Goal: Find contact information: Find contact information

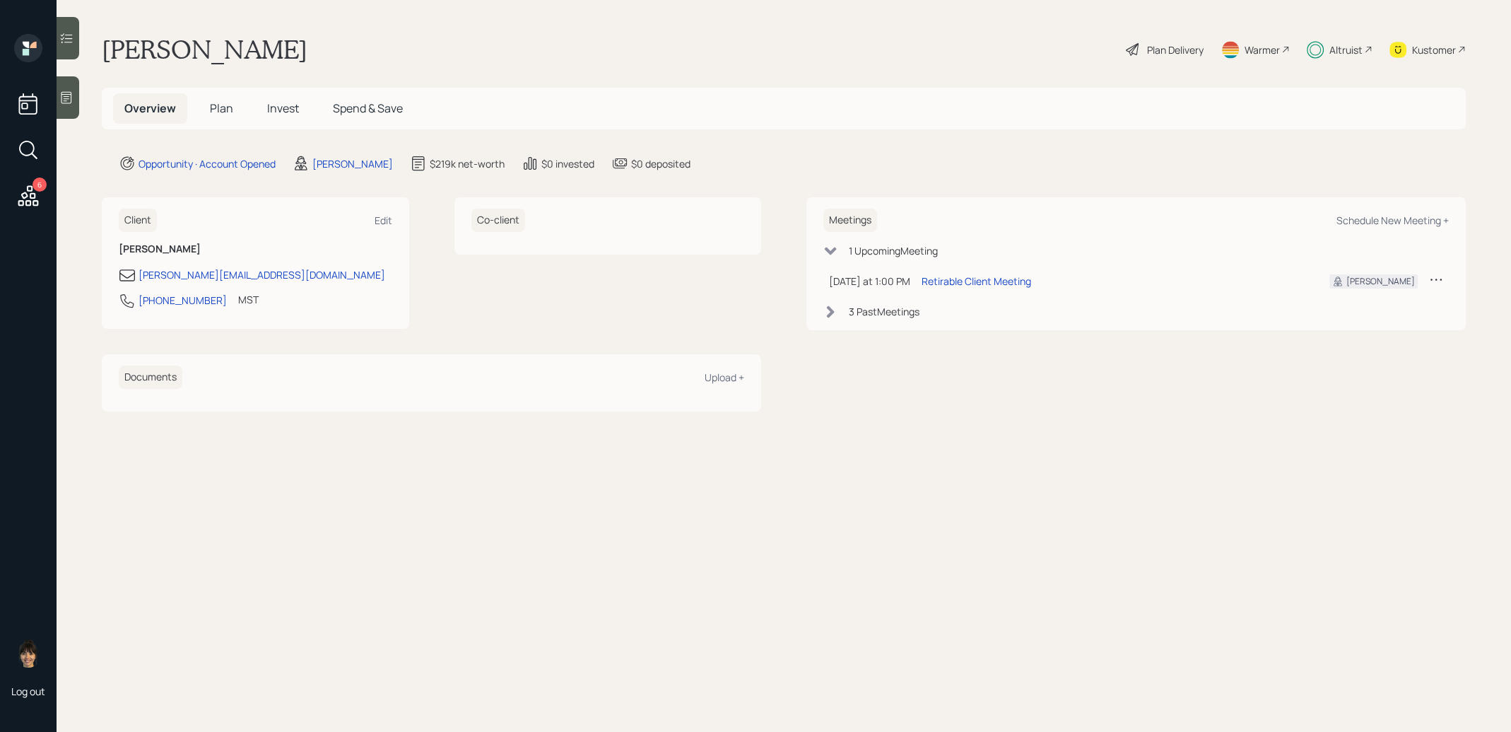
click at [277, 107] on span "Invest" at bounding box center [283, 108] width 32 height 16
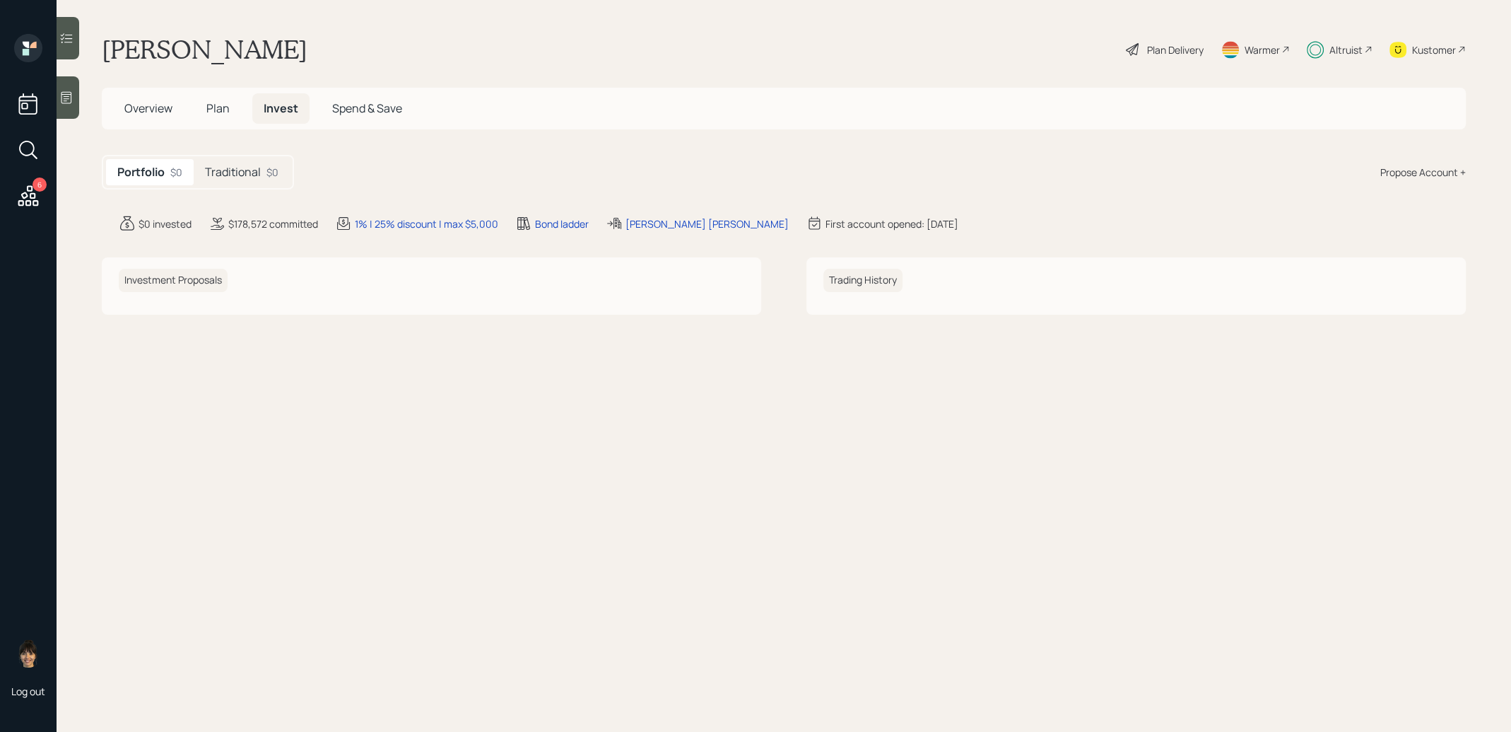
click at [240, 180] on div "Traditional $0" at bounding box center [242, 172] width 96 height 26
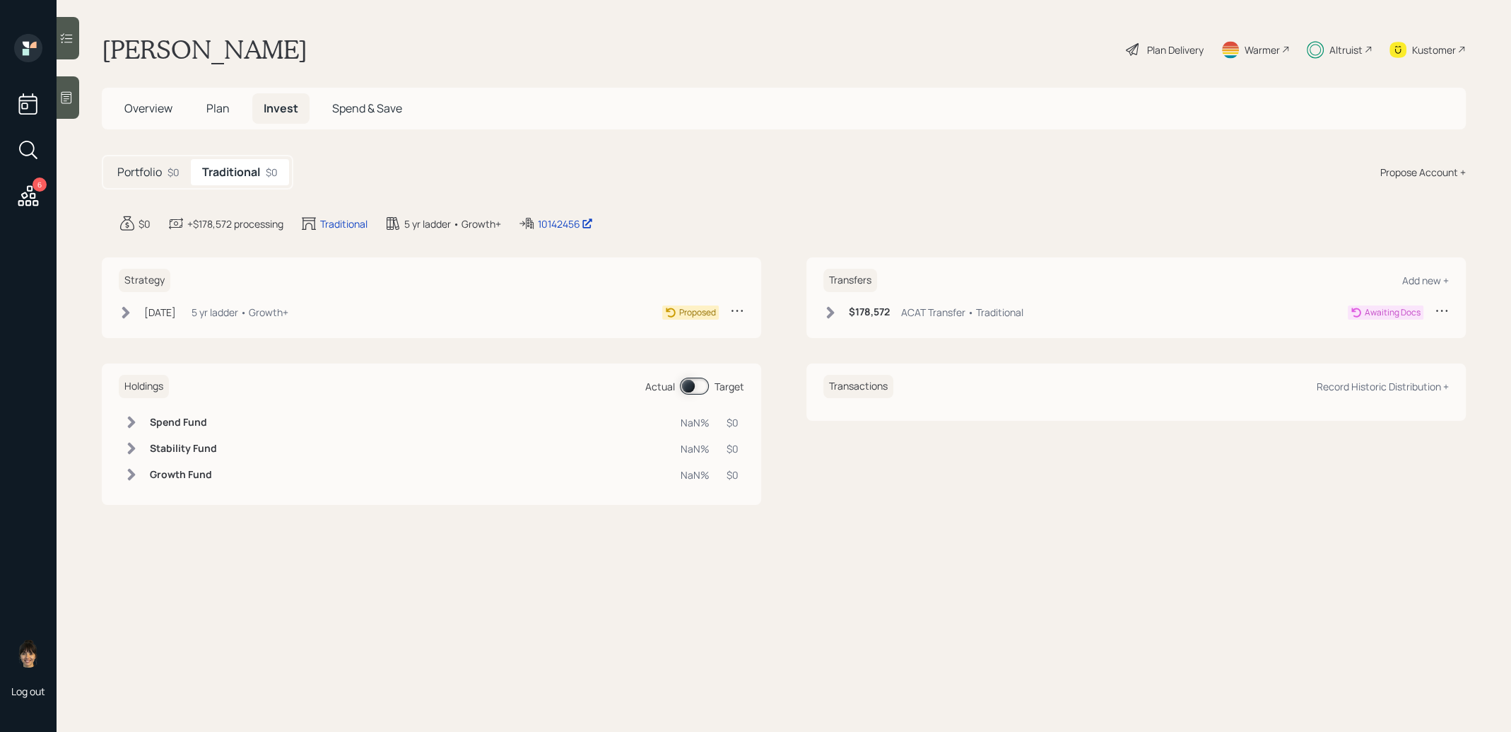
click at [124, 308] on icon at bounding box center [126, 312] width 8 height 12
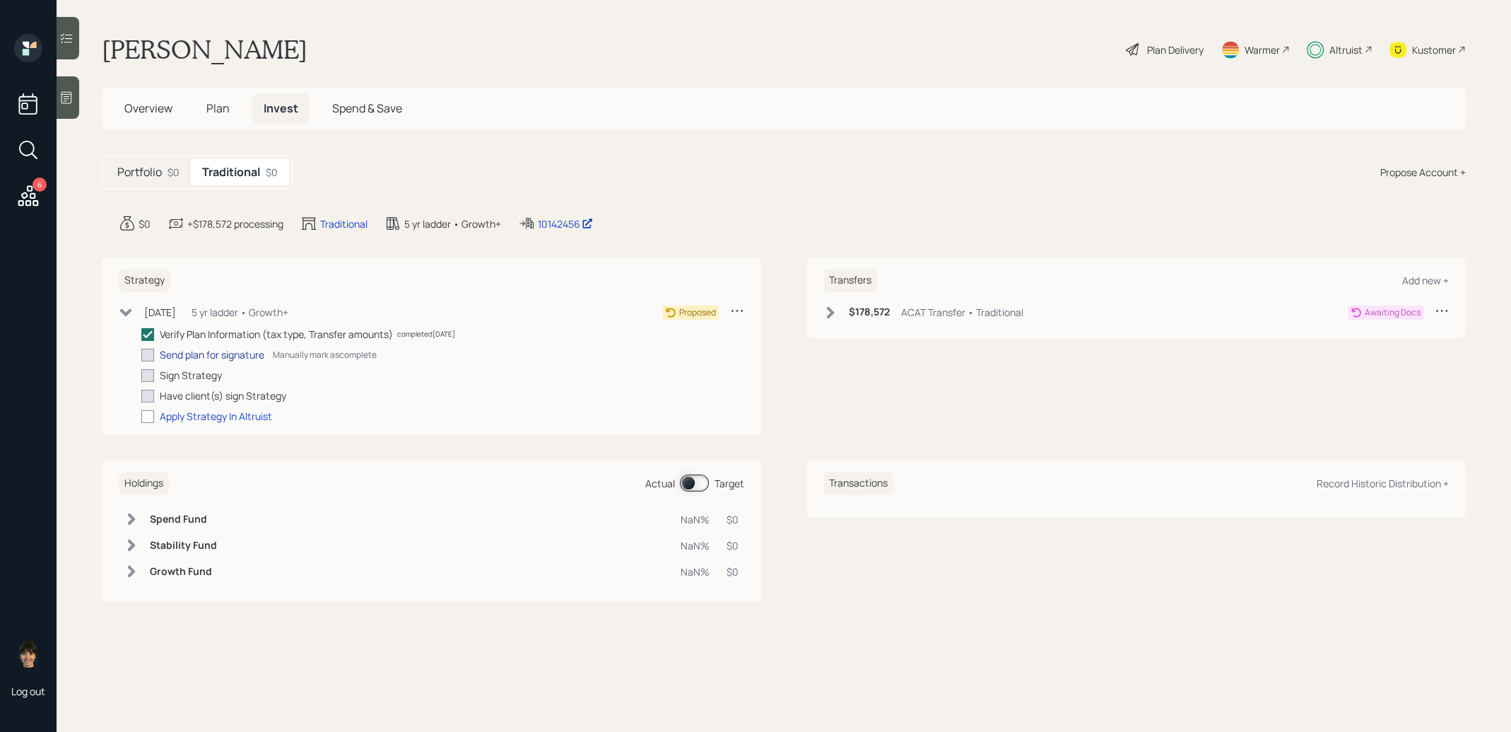
click at [184, 350] on div "Send plan for signature" at bounding box center [212, 354] width 105 height 15
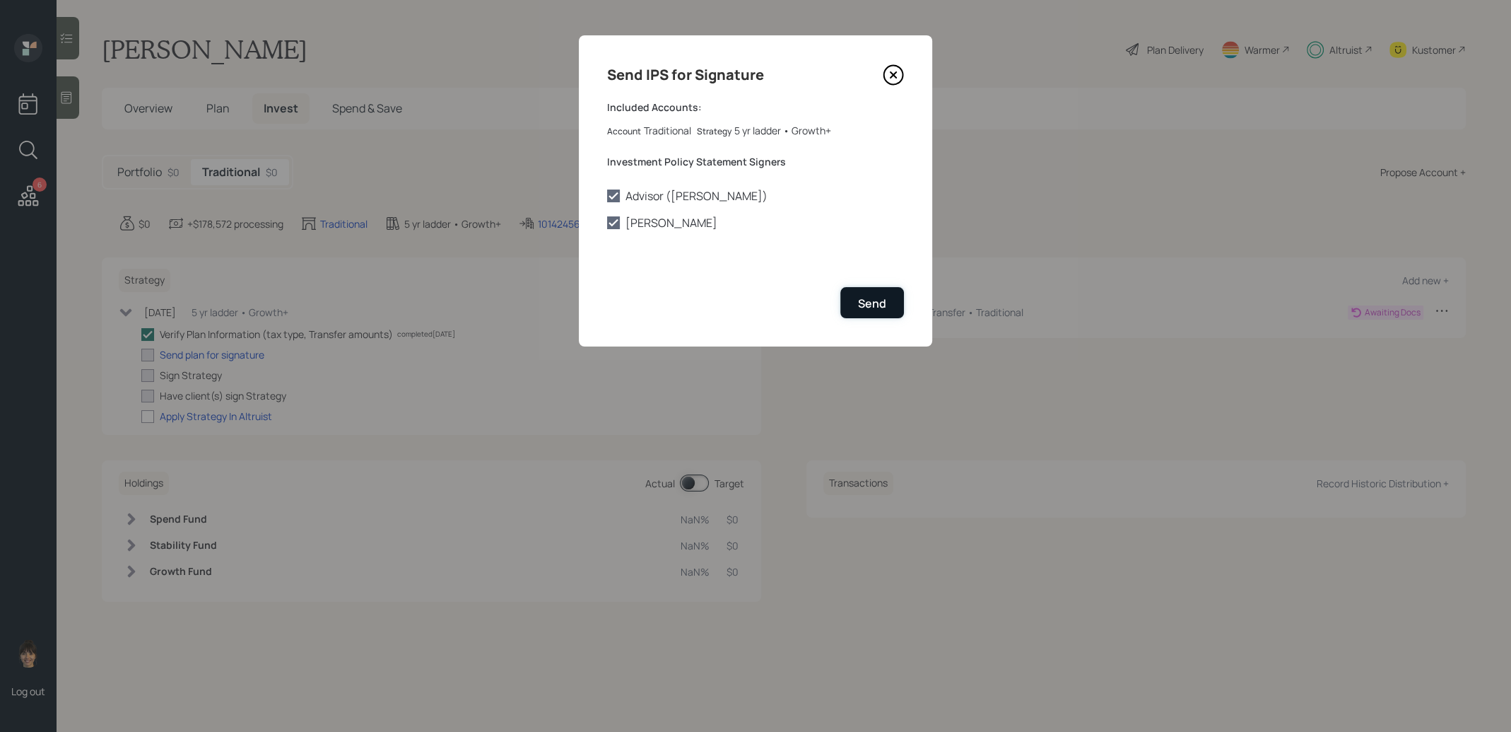
click at [873, 300] on div "Send" at bounding box center [872, 303] width 28 height 16
checkbox input "true"
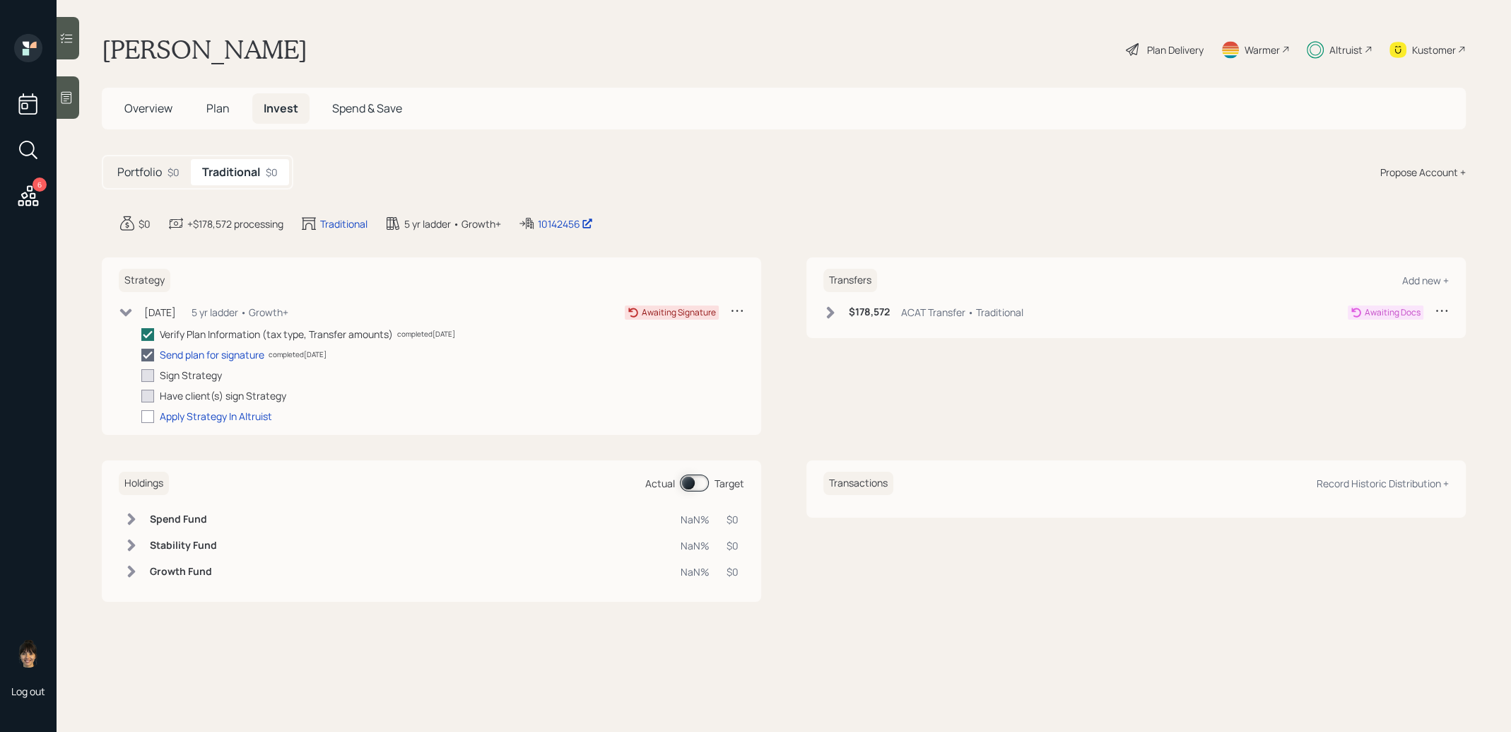
click at [830, 312] on icon at bounding box center [831, 312] width 8 height 12
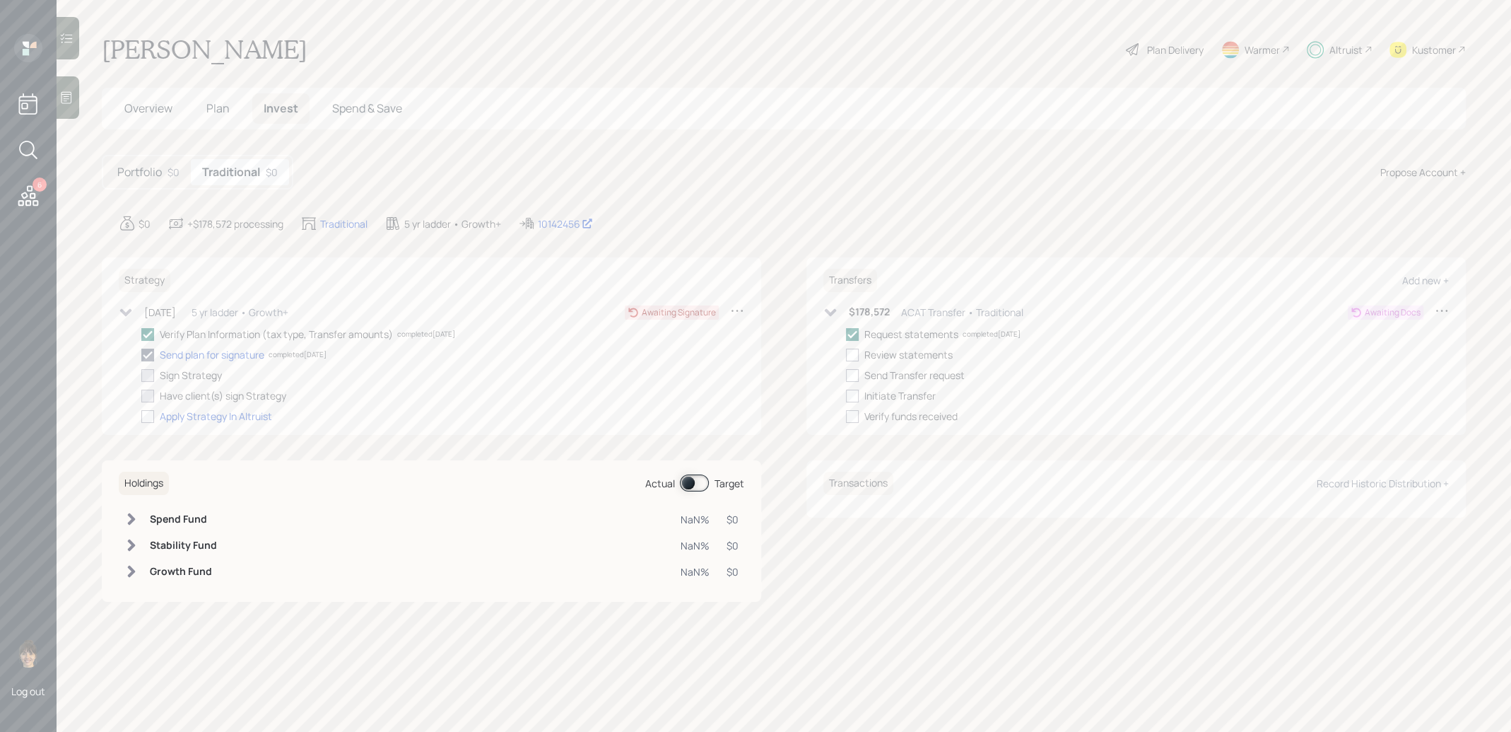
click at [216, 106] on span "Plan" at bounding box center [217, 108] width 23 height 16
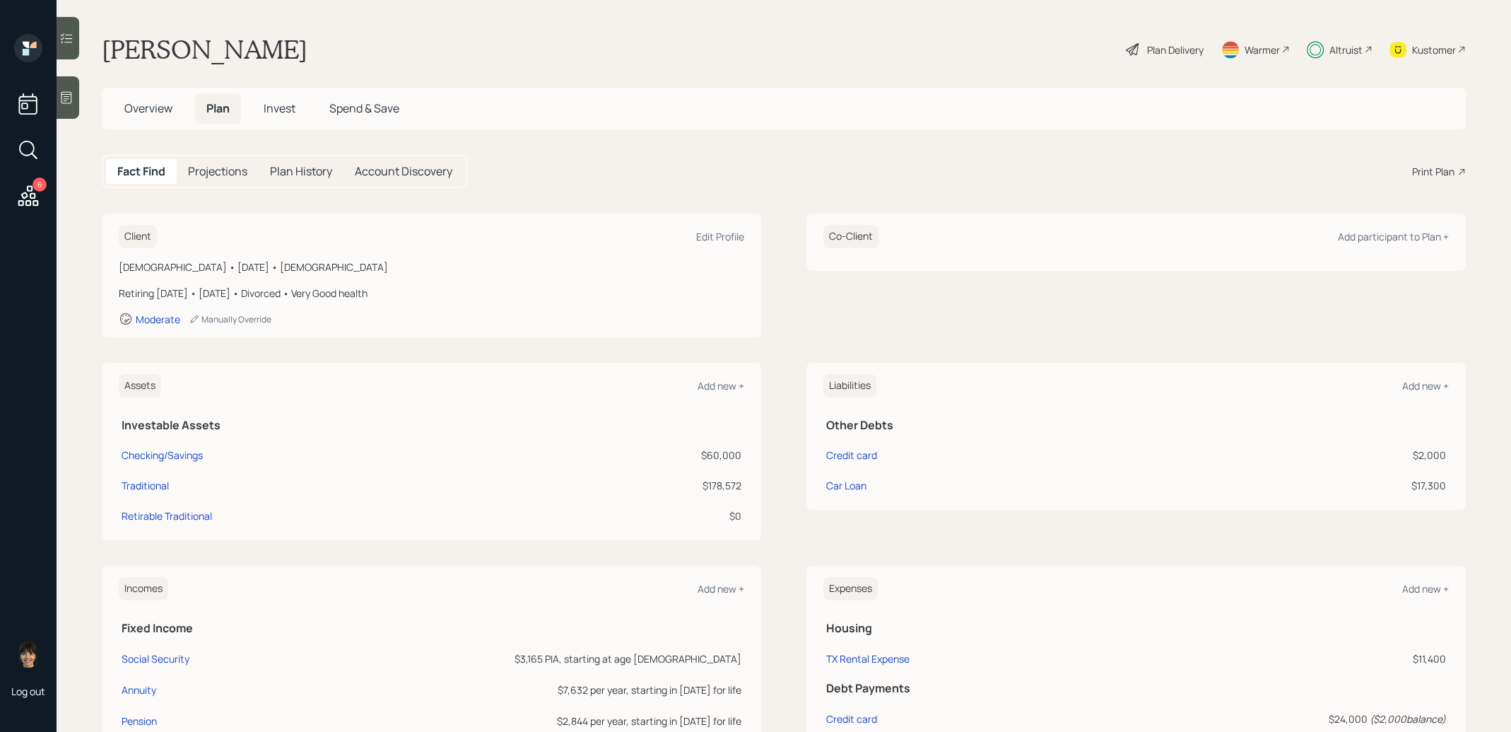
click at [1147, 47] on div "Plan Delivery" at bounding box center [1175, 49] width 57 height 15
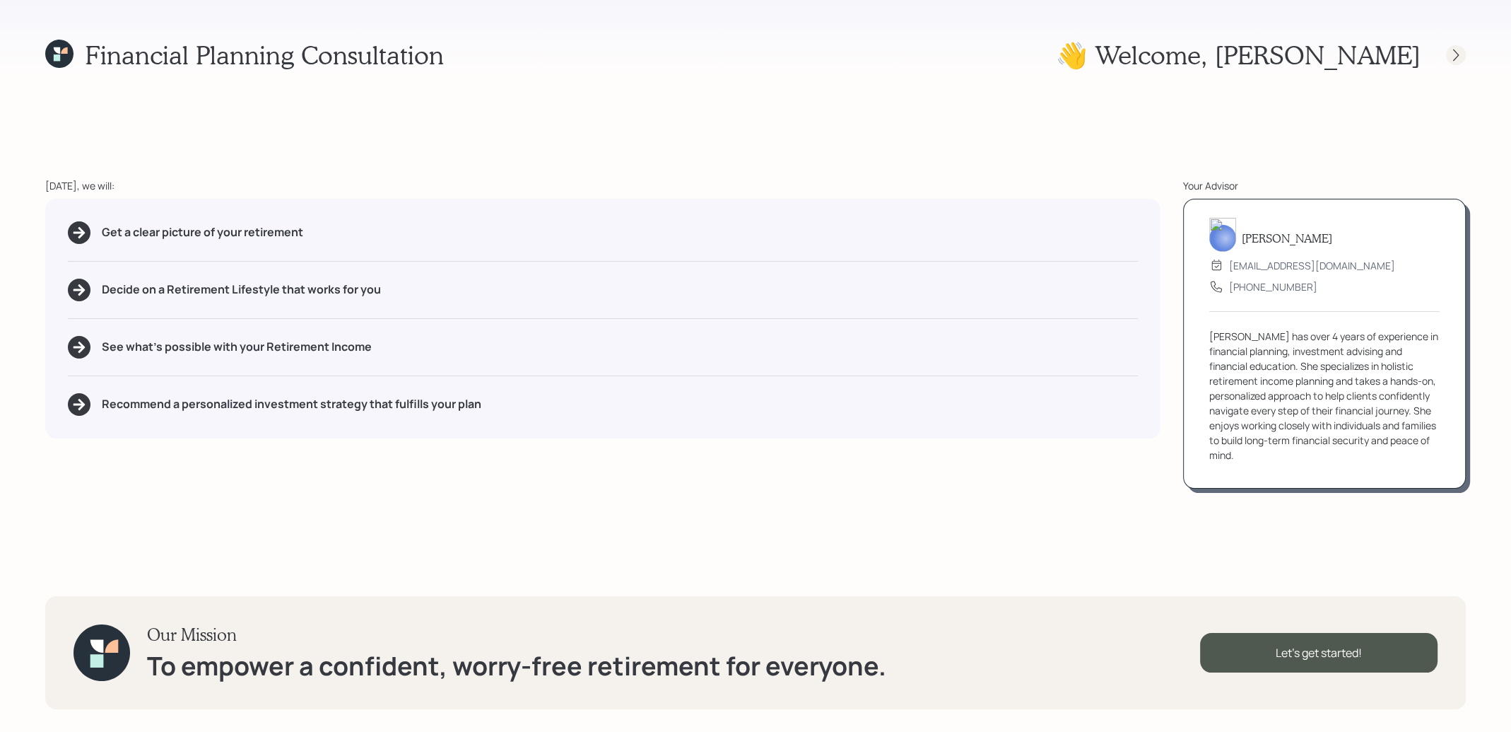
click at [1455, 54] on icon at bounding box center [1456, 55] width 14 height 14
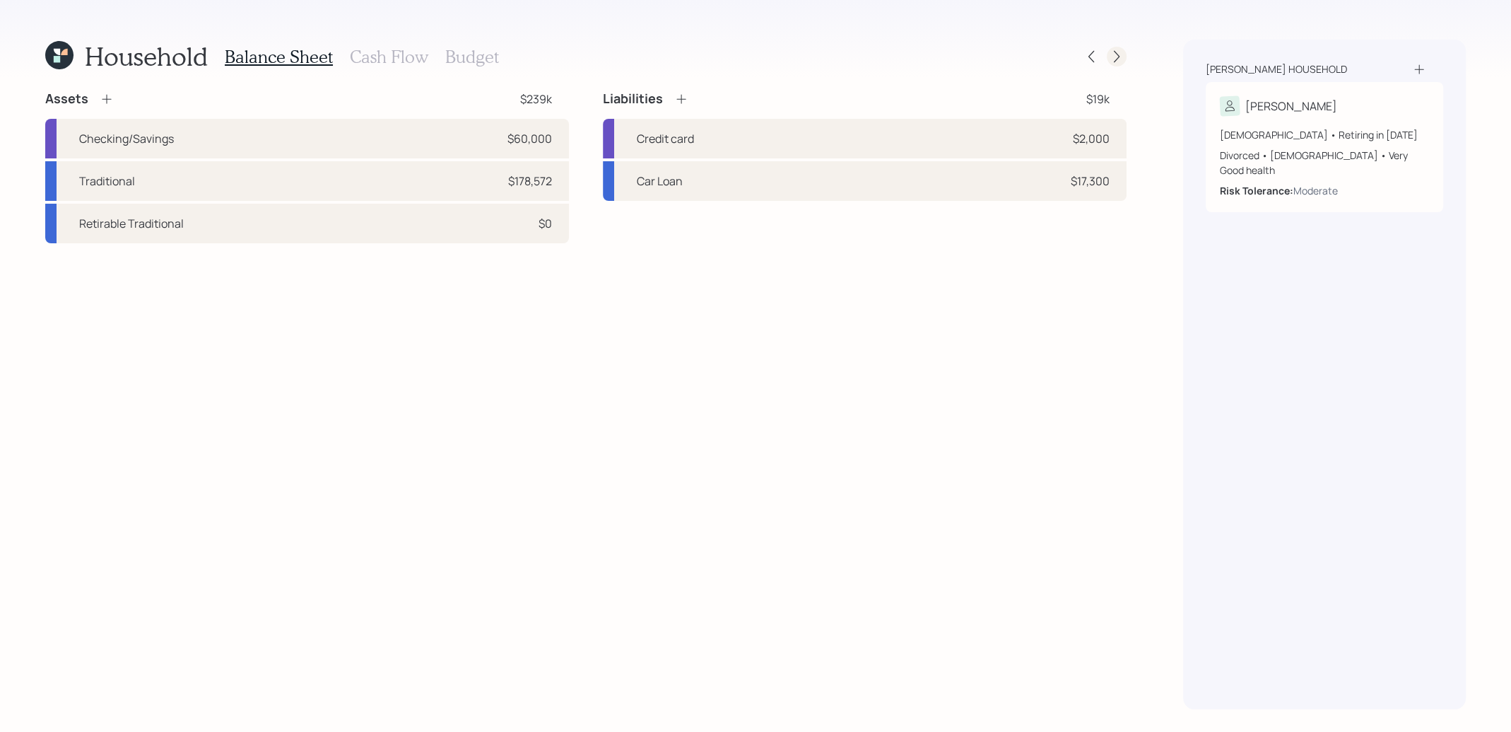
click at [1119, 57] on icon at bounding box center [1117, 56] width 14 height 14
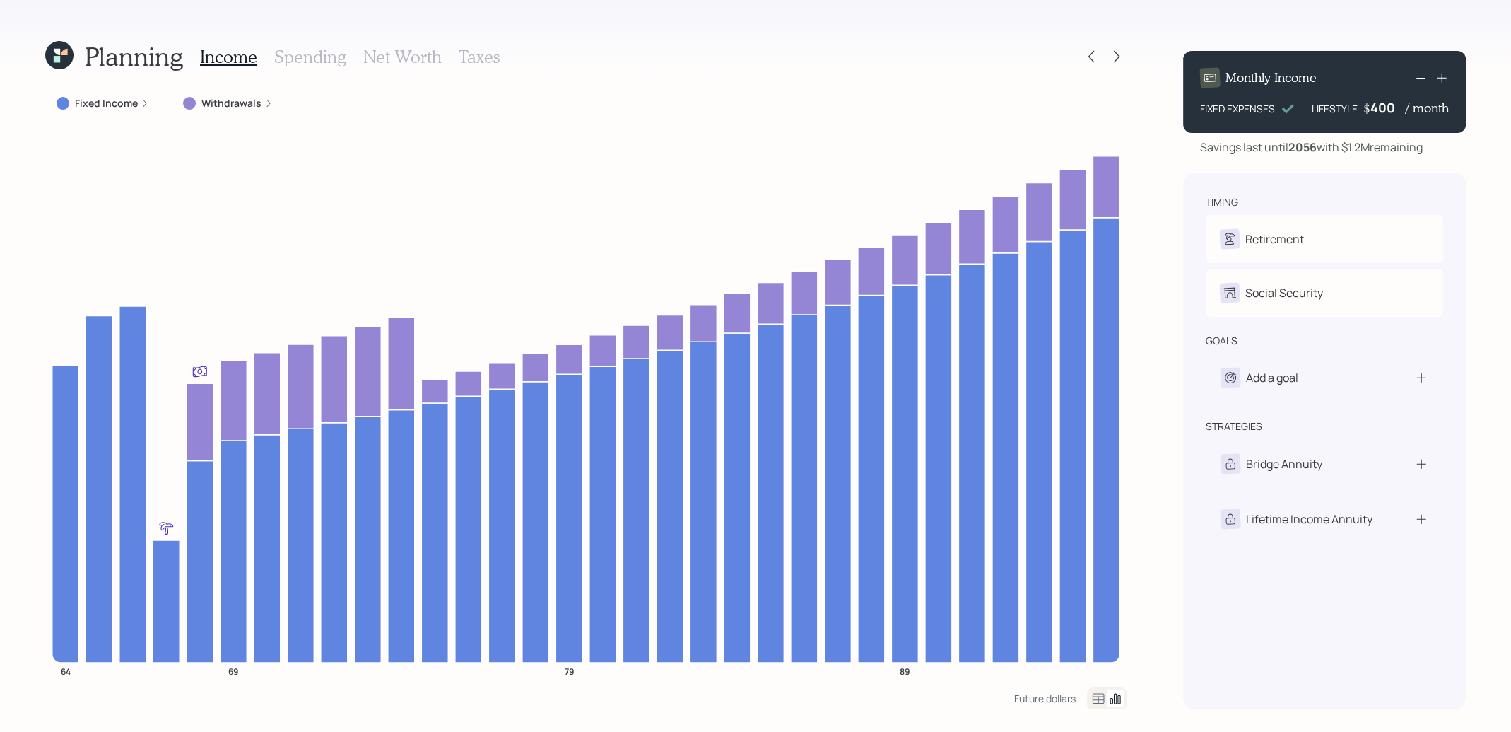
click at [64, 55] on icon at bounding box center [64, 52] width 6 height 6
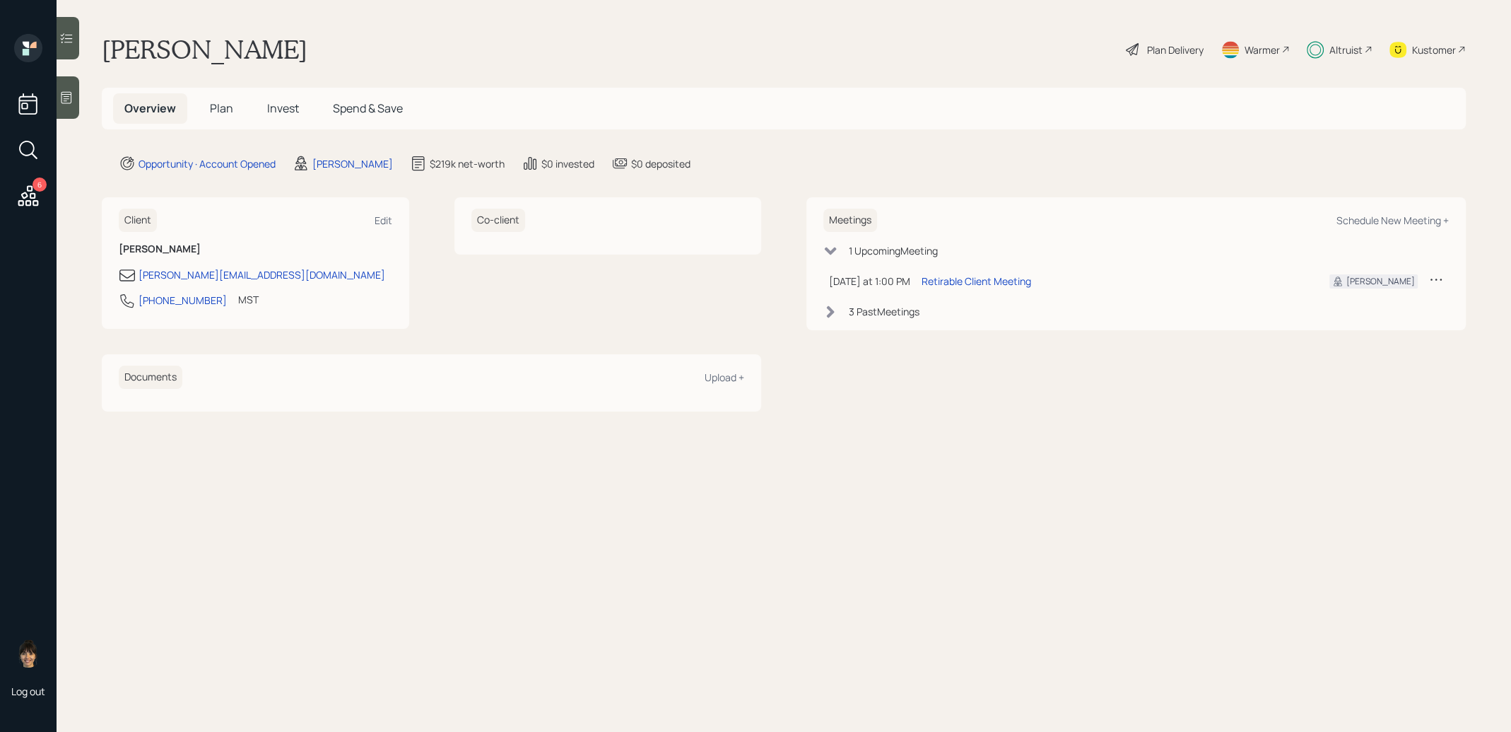
click at [216, 110] on span "Plan" at bounding box center [221, 108] width 23 height 16
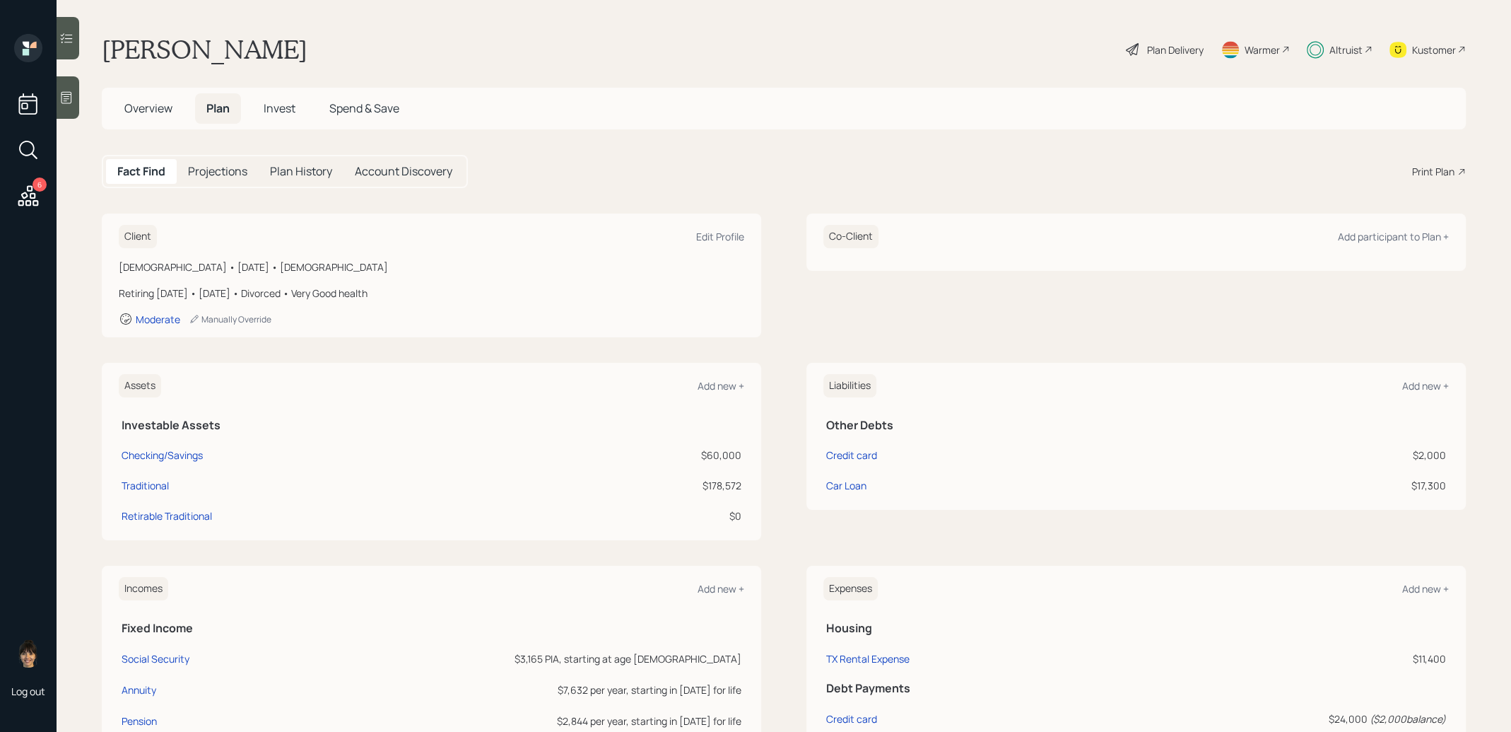
click at [72, 90] on div at bounding box center [68, 97] width 23 height 42
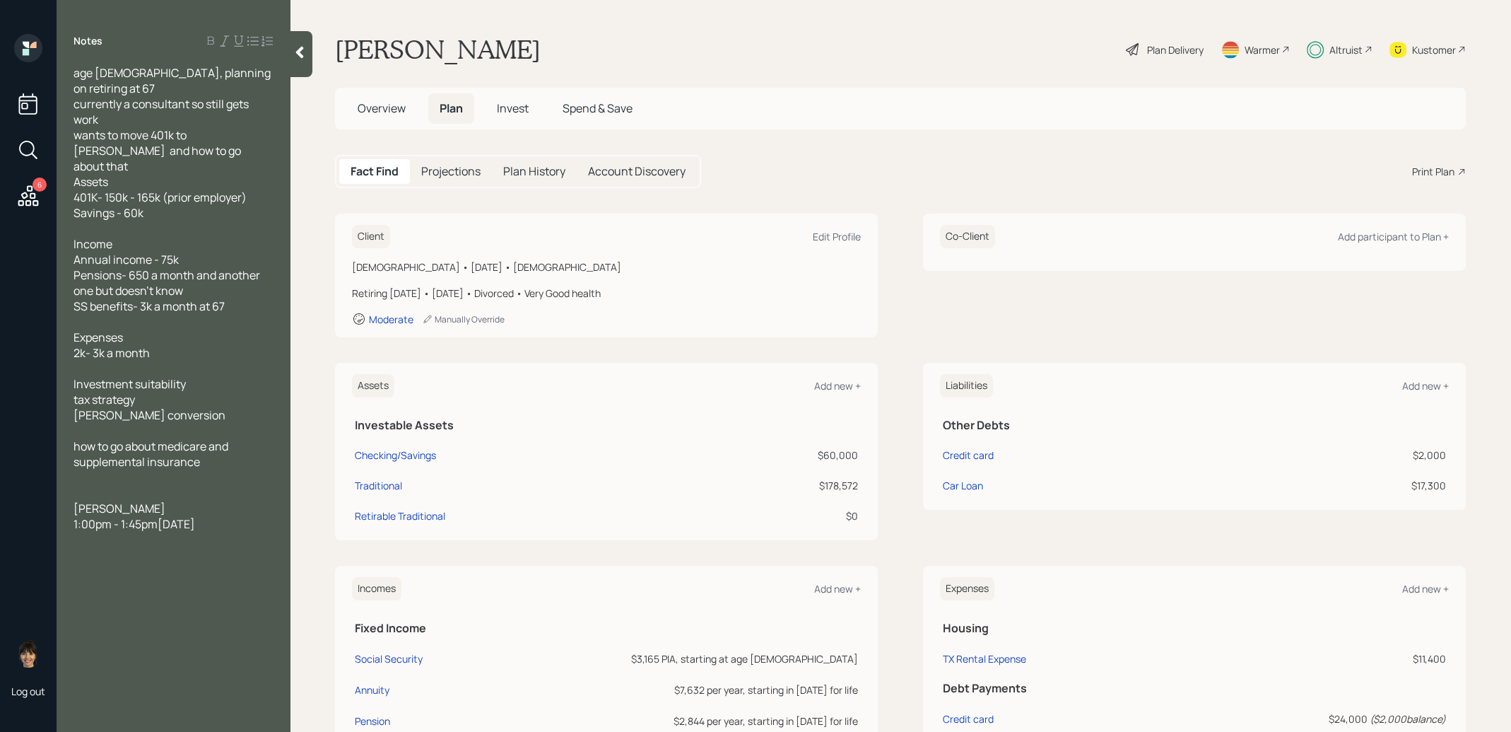
click at [306, 58] on icon at bounding box center [300, 52] width 14 height 14
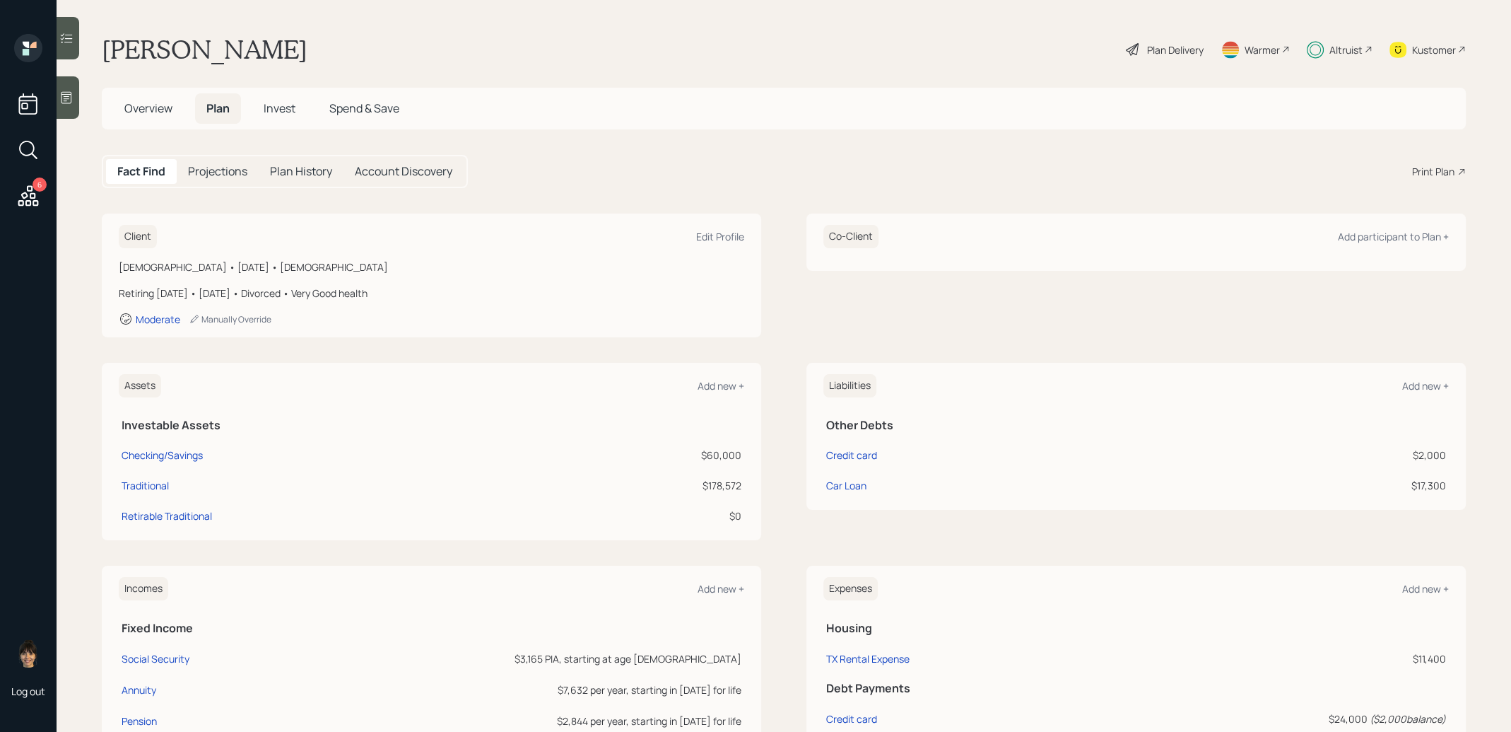
click at [289, 104] on span "Invest" at bounding box center [280, 108] width 32 height 16
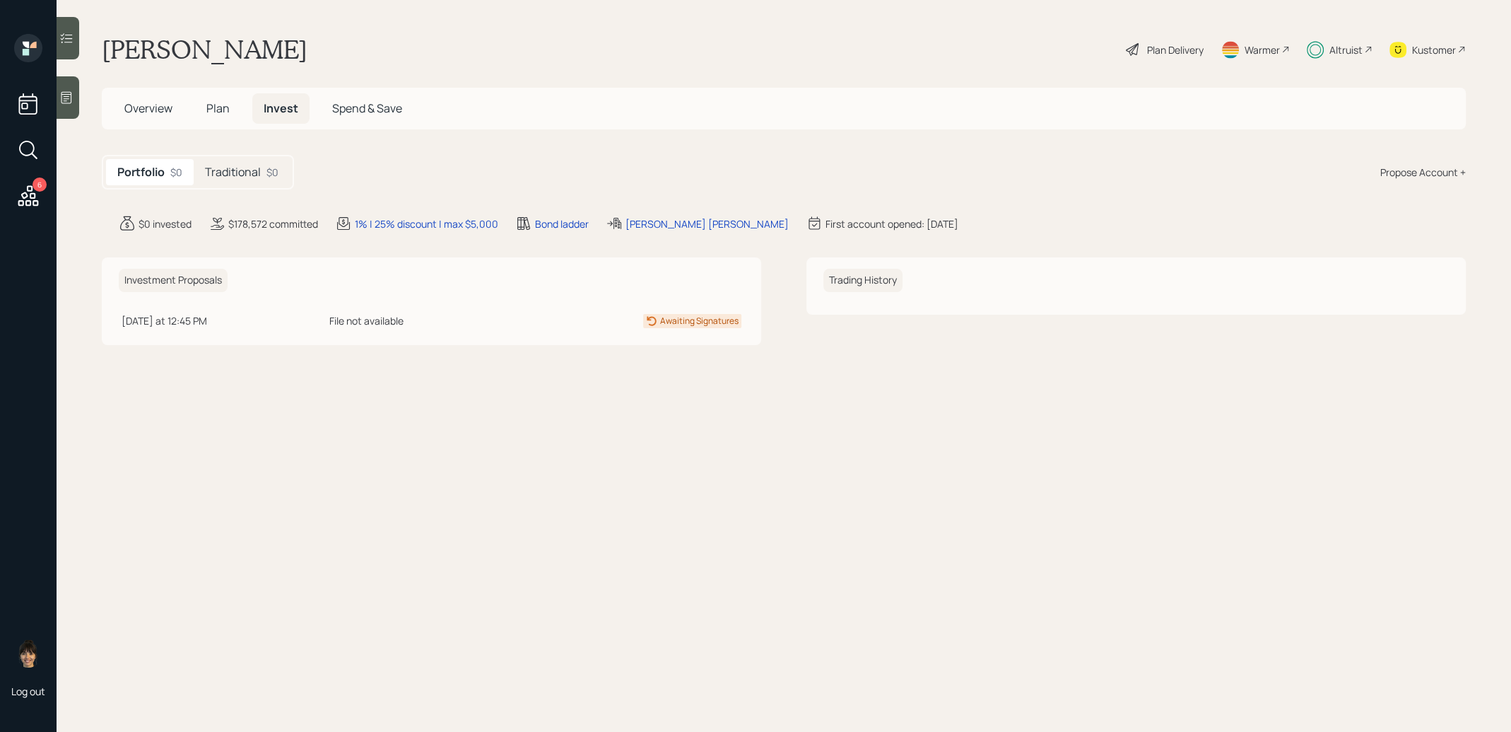
click at [249, 171] on h5 "Traditional" at bounding box center [233, 171] width 56 height 13
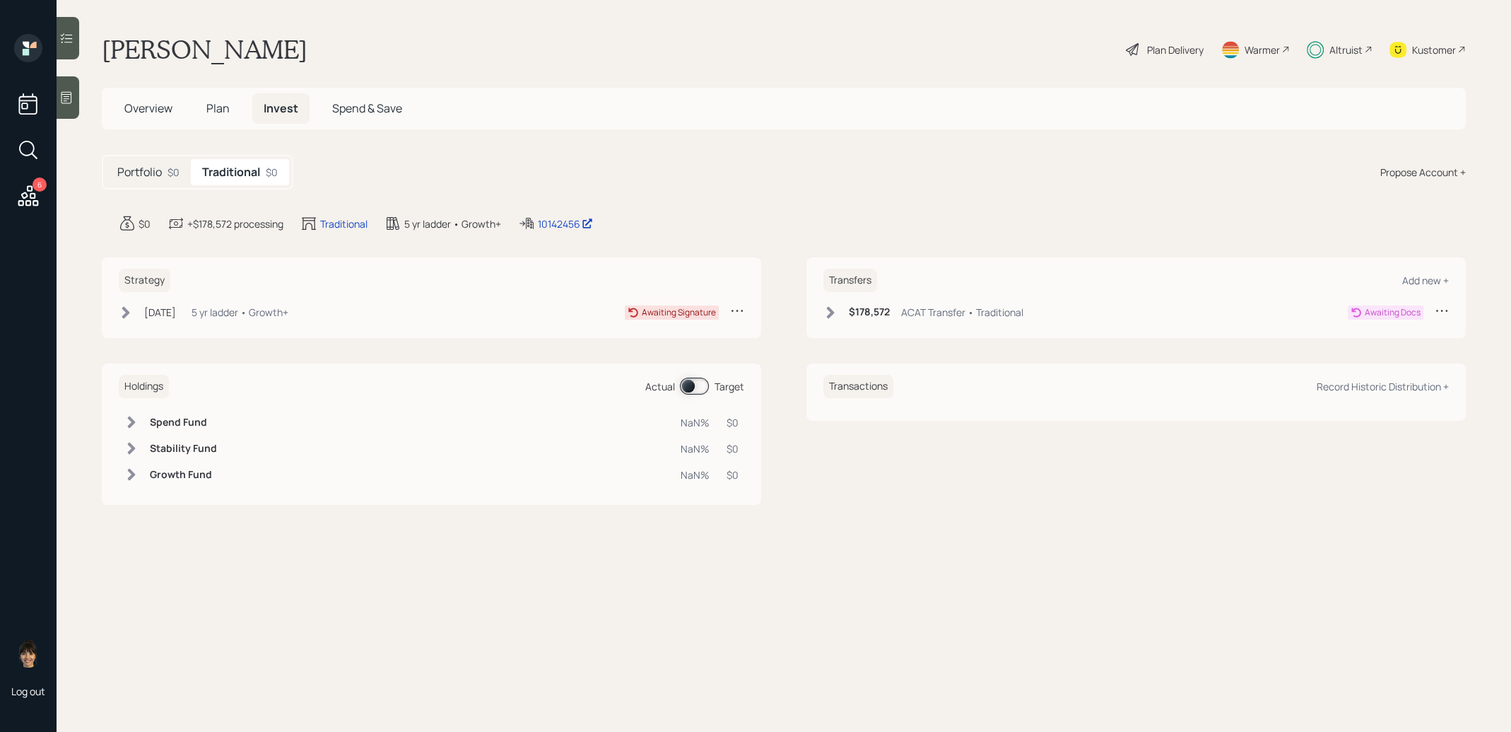
click at [145, 112] on span "Overview" at bounding box center [148, 108] width 48 height 16
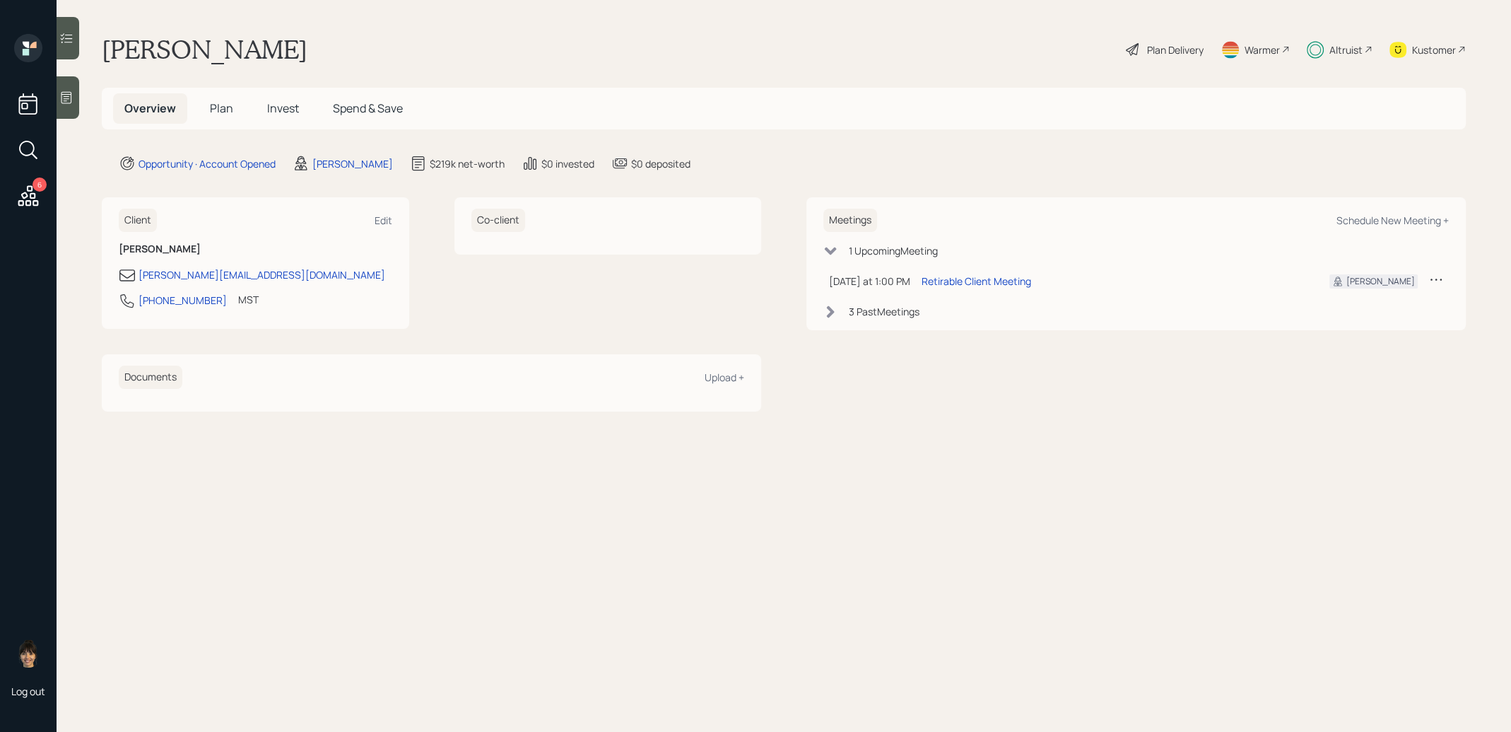
click at [1258, 47] on div "Warmer" at bounding box center [1262, 49] width 35 height 15
click at [68, 93] on icon at bounding box center [66, 97] width 14 height 14
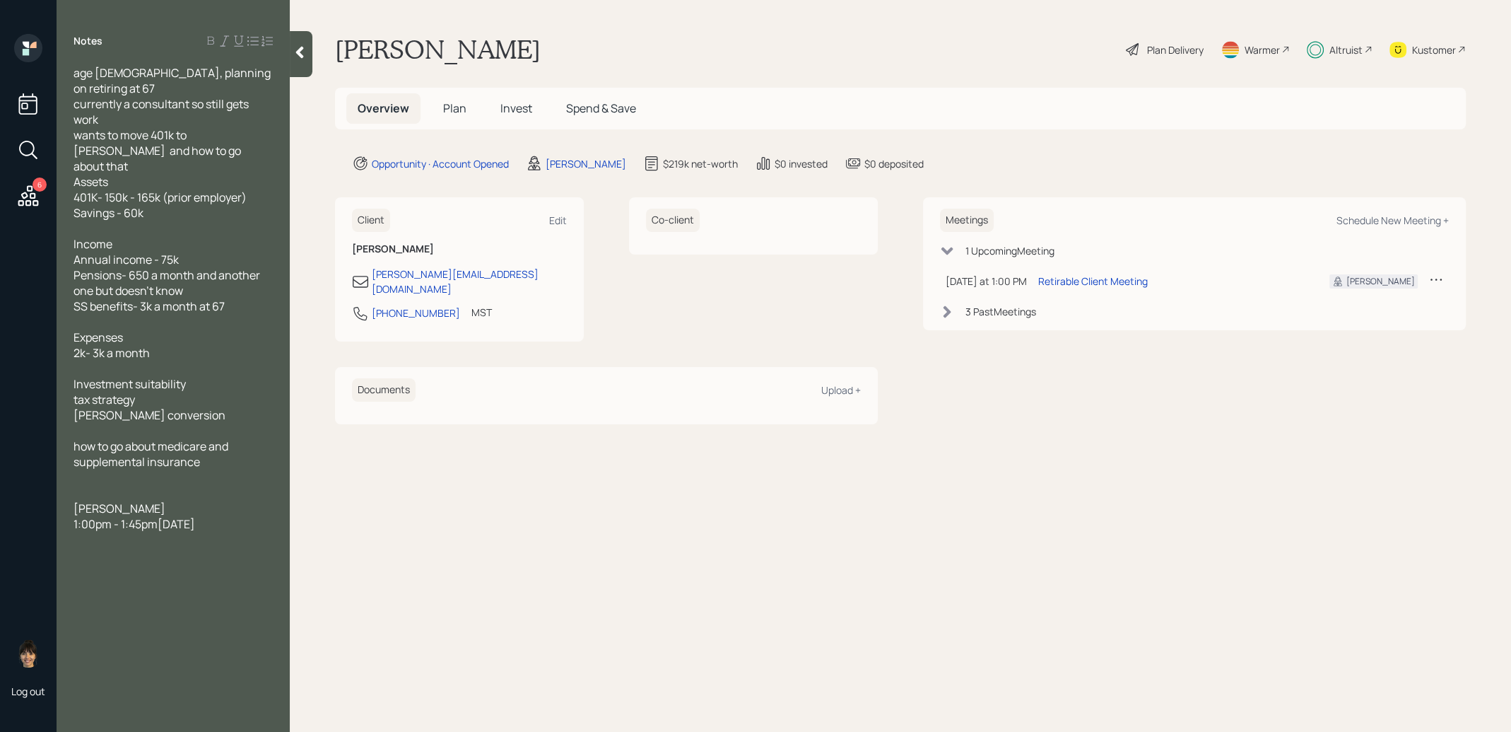
click at [304, 61] on div at bounding box center [301, 54] width 23 height 46
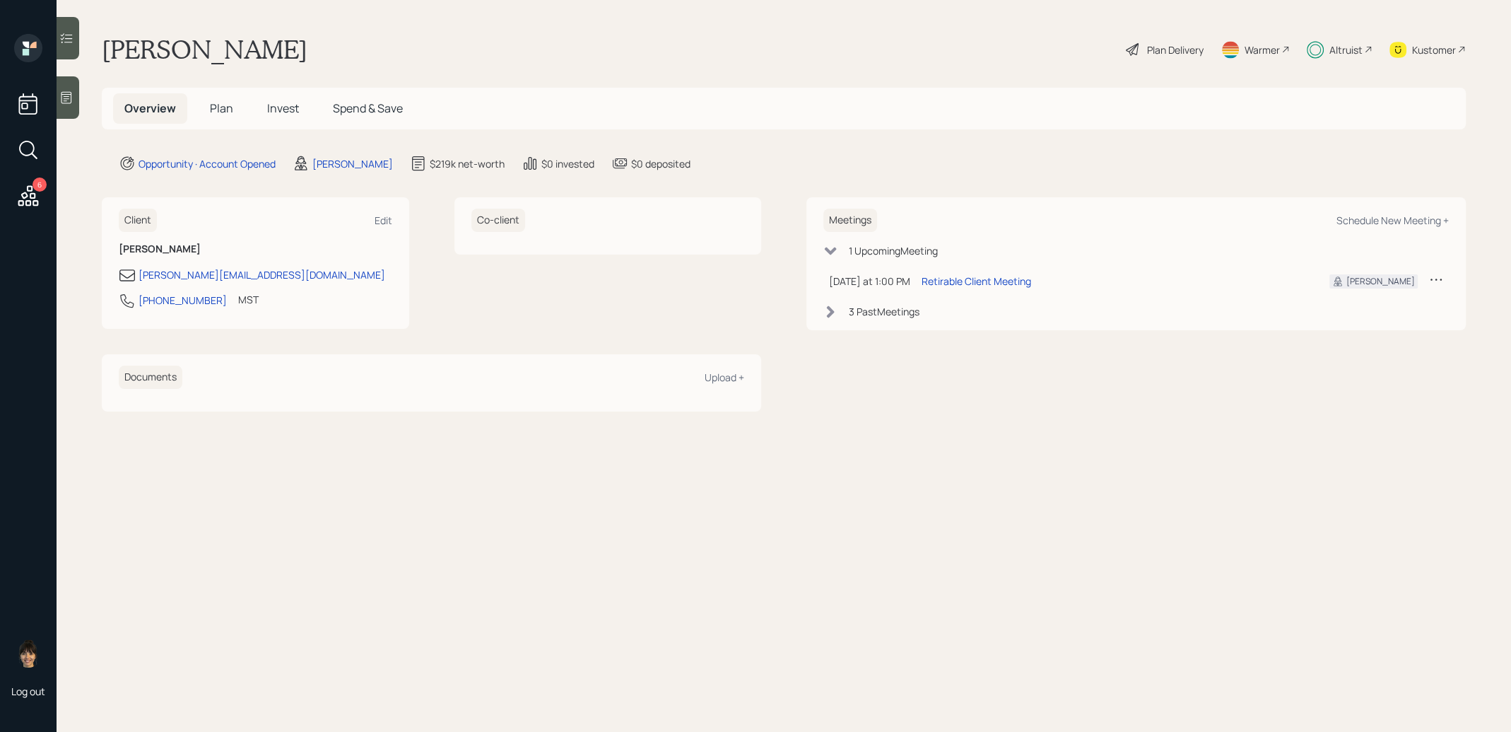
click at [287, 110] on span "Invest" at bounding box center [283, 108] width 32 height 16
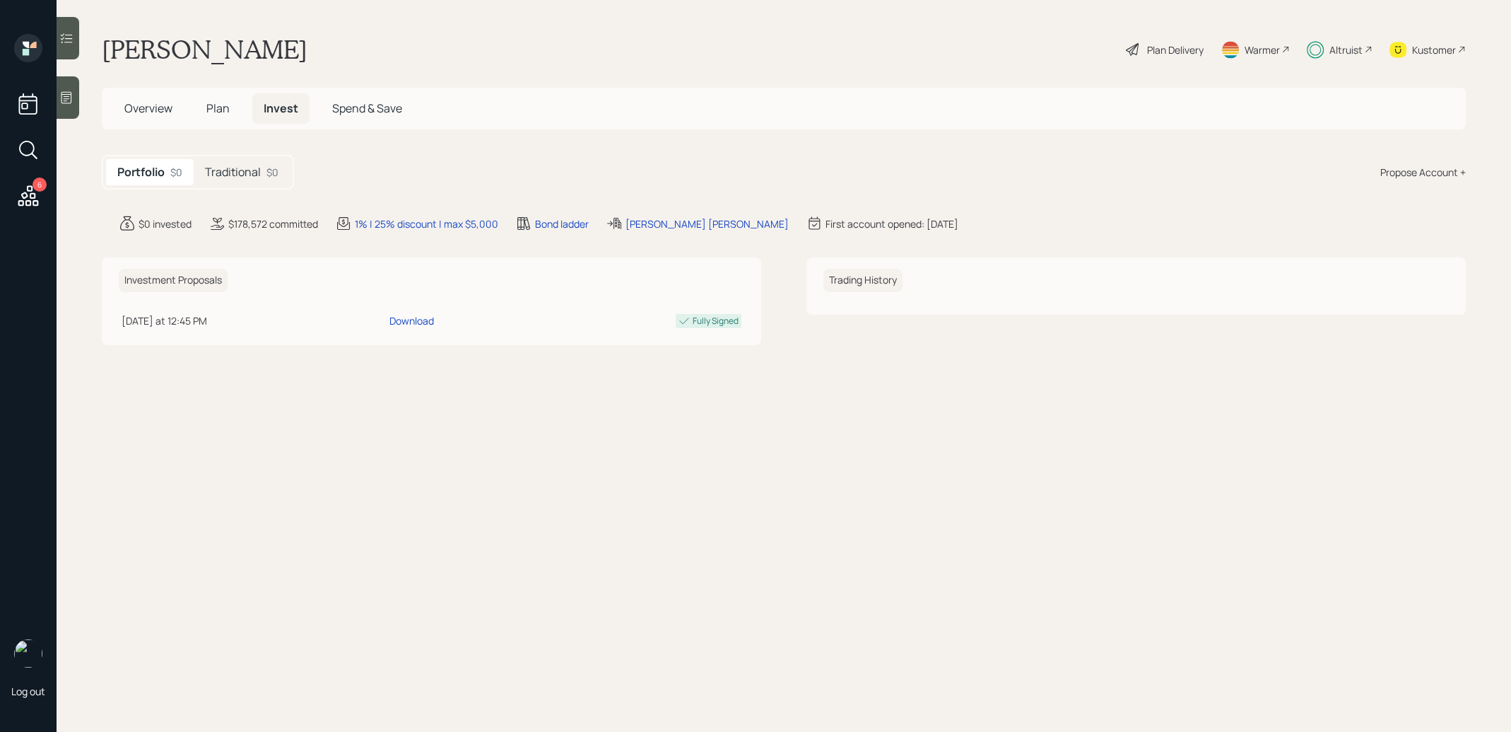
click at [264, 165] on div "Traditional $0" at bounding box center [242, 172] width 96 height 26
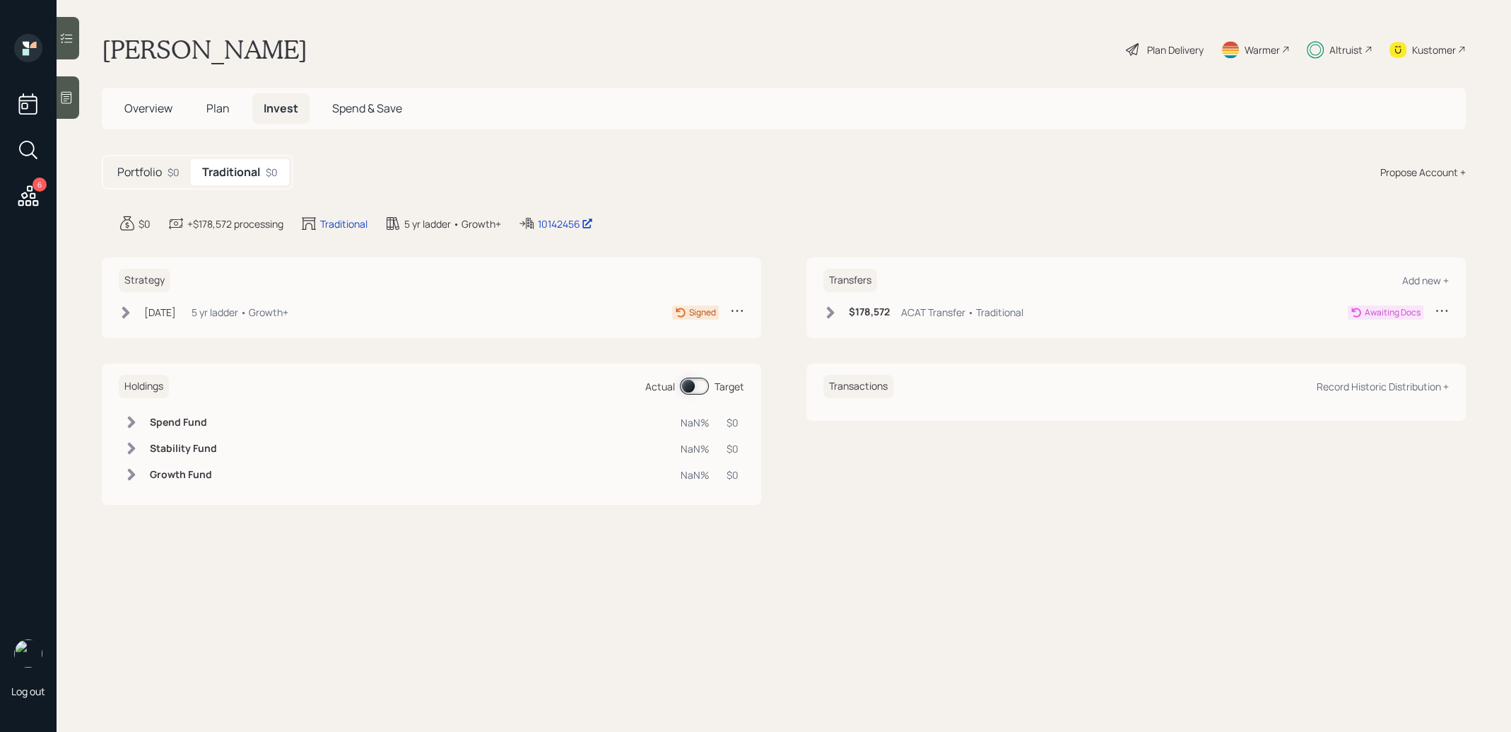
click at [128, 312] on icon at bounding box center [126, 312] width 8 height 12
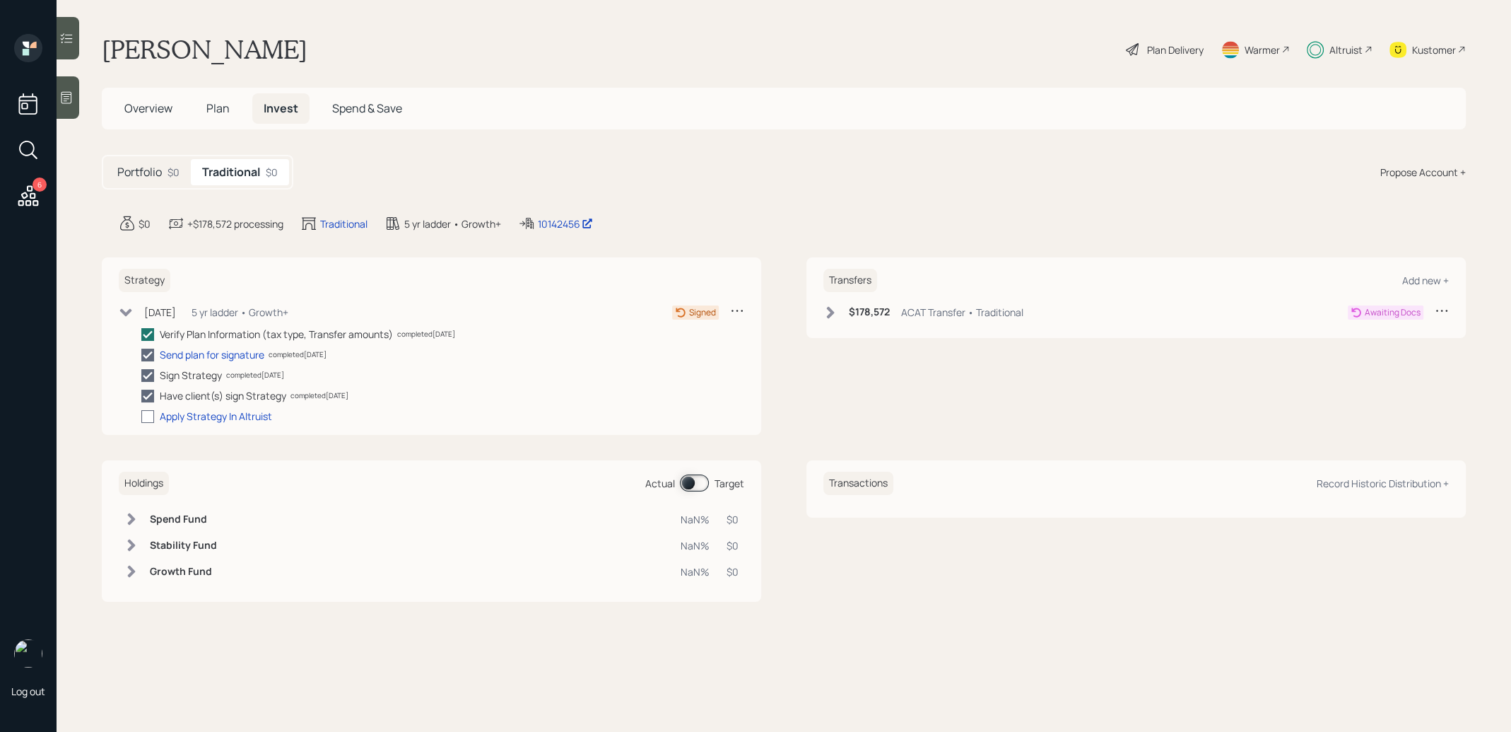
click at [150, 414] on div at bounding box center [147, 416] width 13 height 13
click at [141, 416] on input "checkbox" at bounding box center [141, 416] width 1 height 1
checkbox input "true"
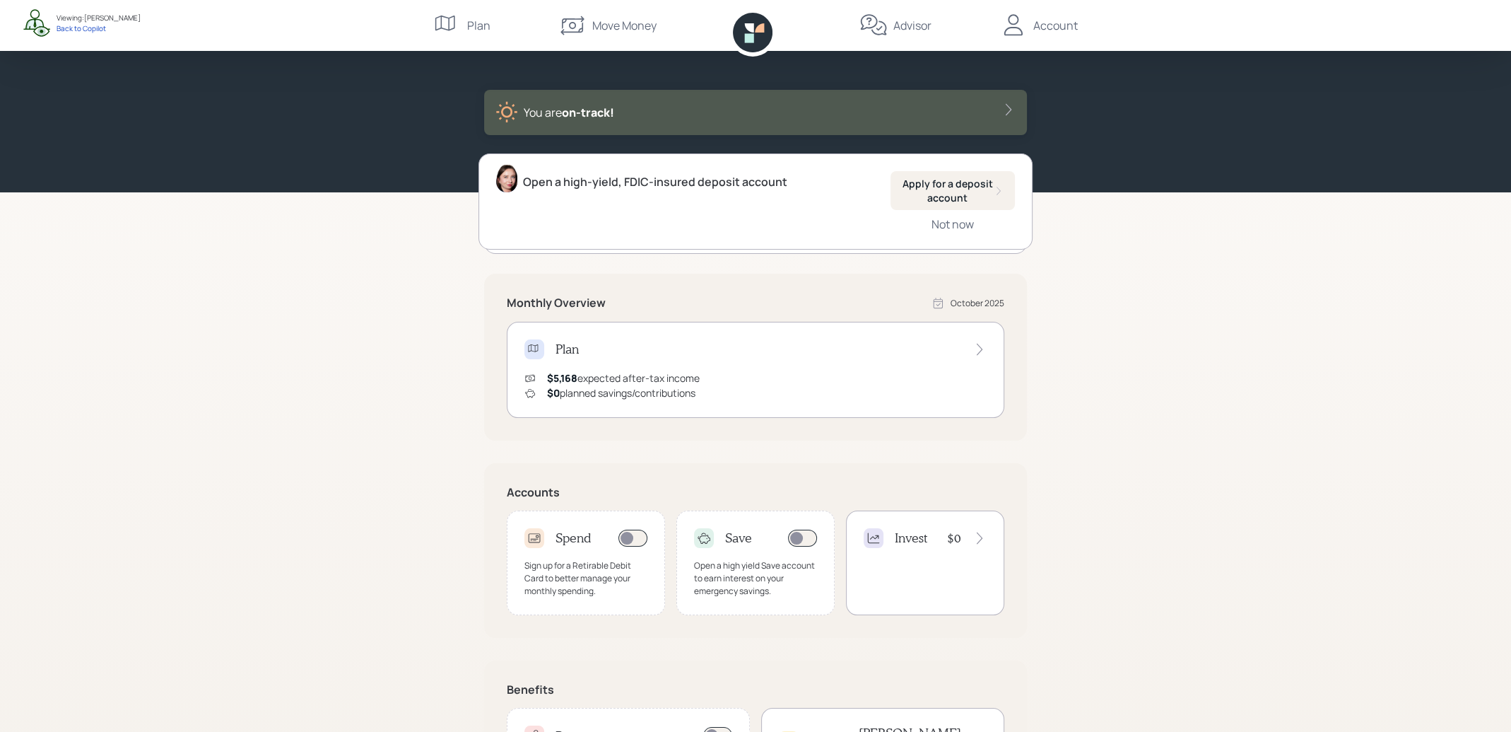
scroll to position [45, 0]
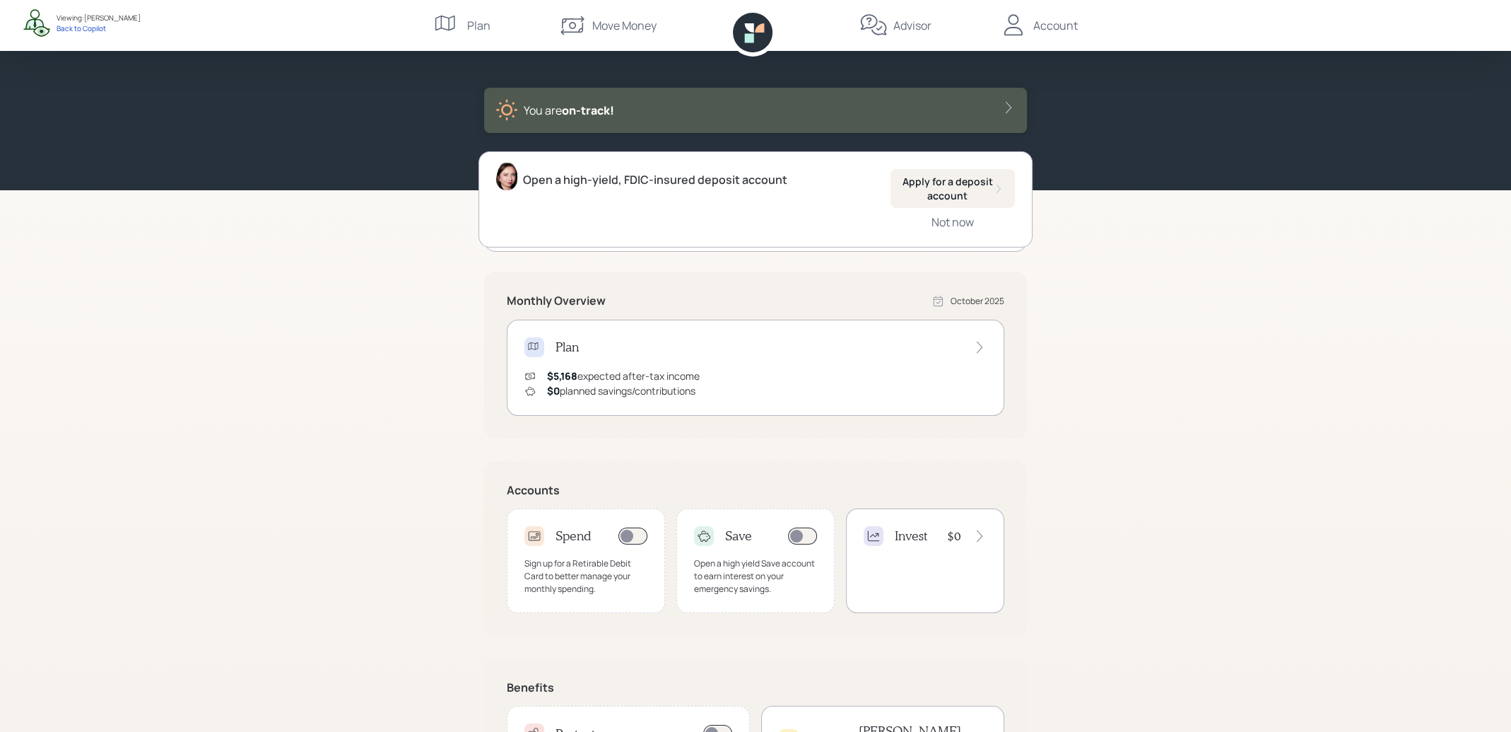
click at [914, 534] on h4 "Invest" at bounding box center [911, 536] width 33 height 16
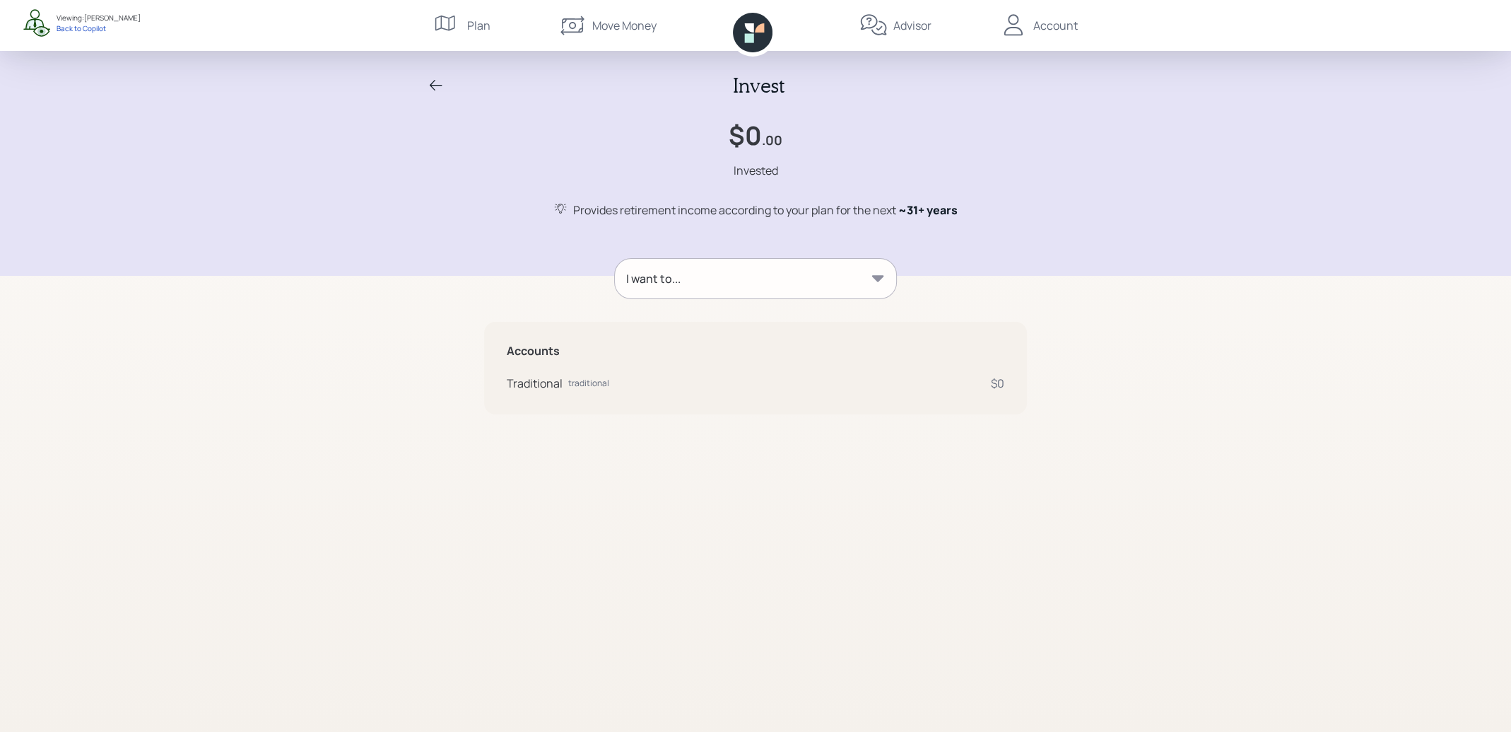
click at [852, 283] on div "I want to..." at bounding box center [755, 279] width 281 height 40
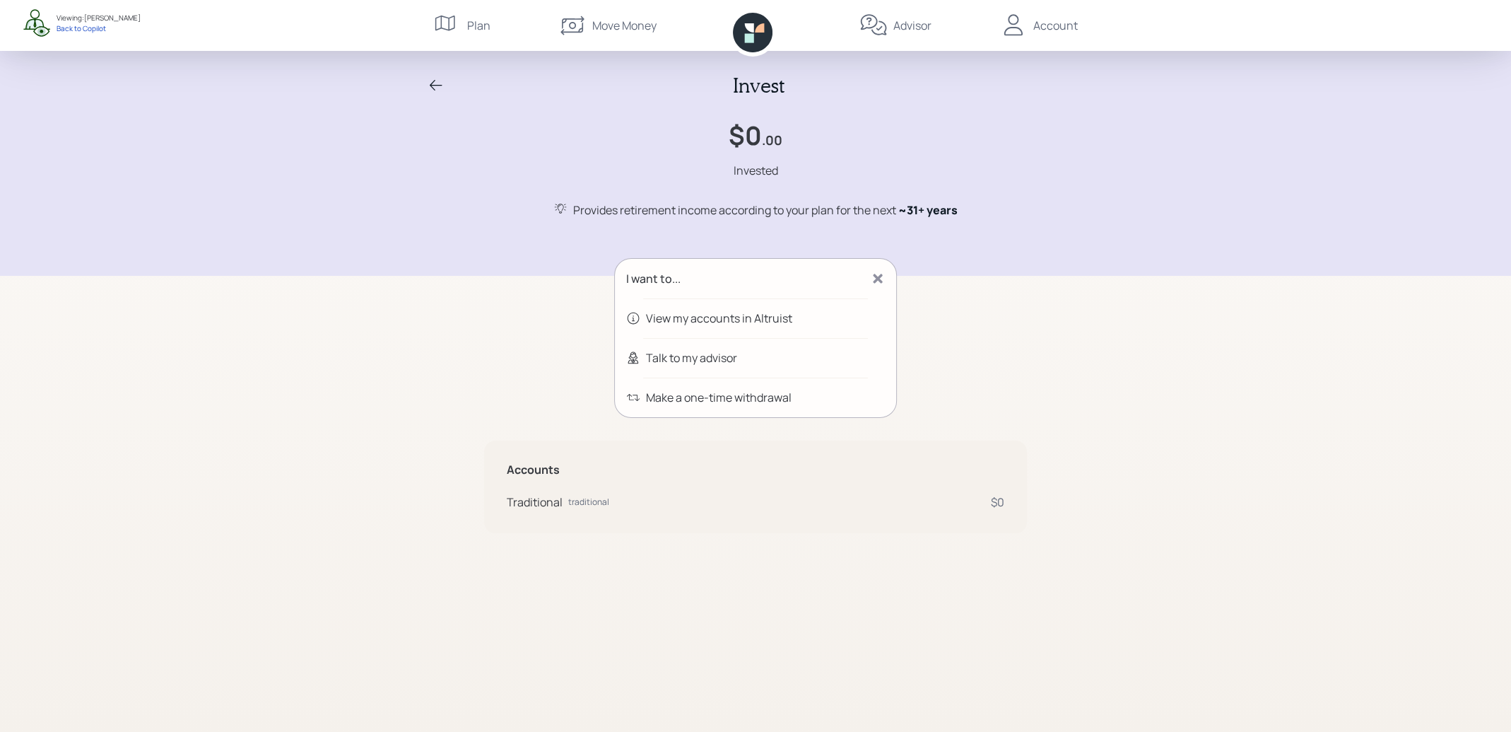
click at [1093, 357] on div "Invest $0 .00 Invested Provides retirement income according to your plan for th…" at bounding box center [755, 366] width 1511 height 732
click at [809, 268] on div "I want to..." at bounding box center [755, 279] width 281 height 40
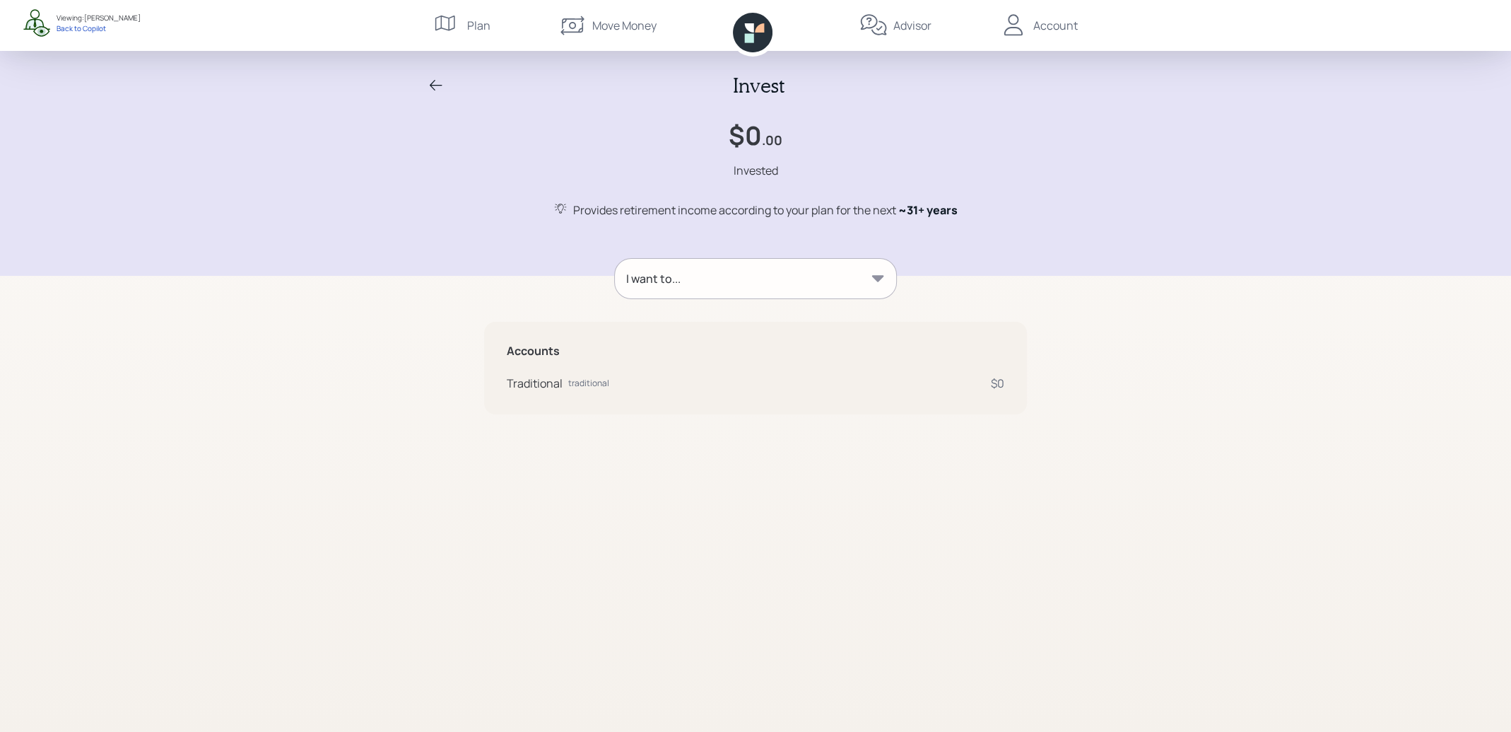
click at [434, 85] on icon at bounding box center [436, 85] width 13 height 11
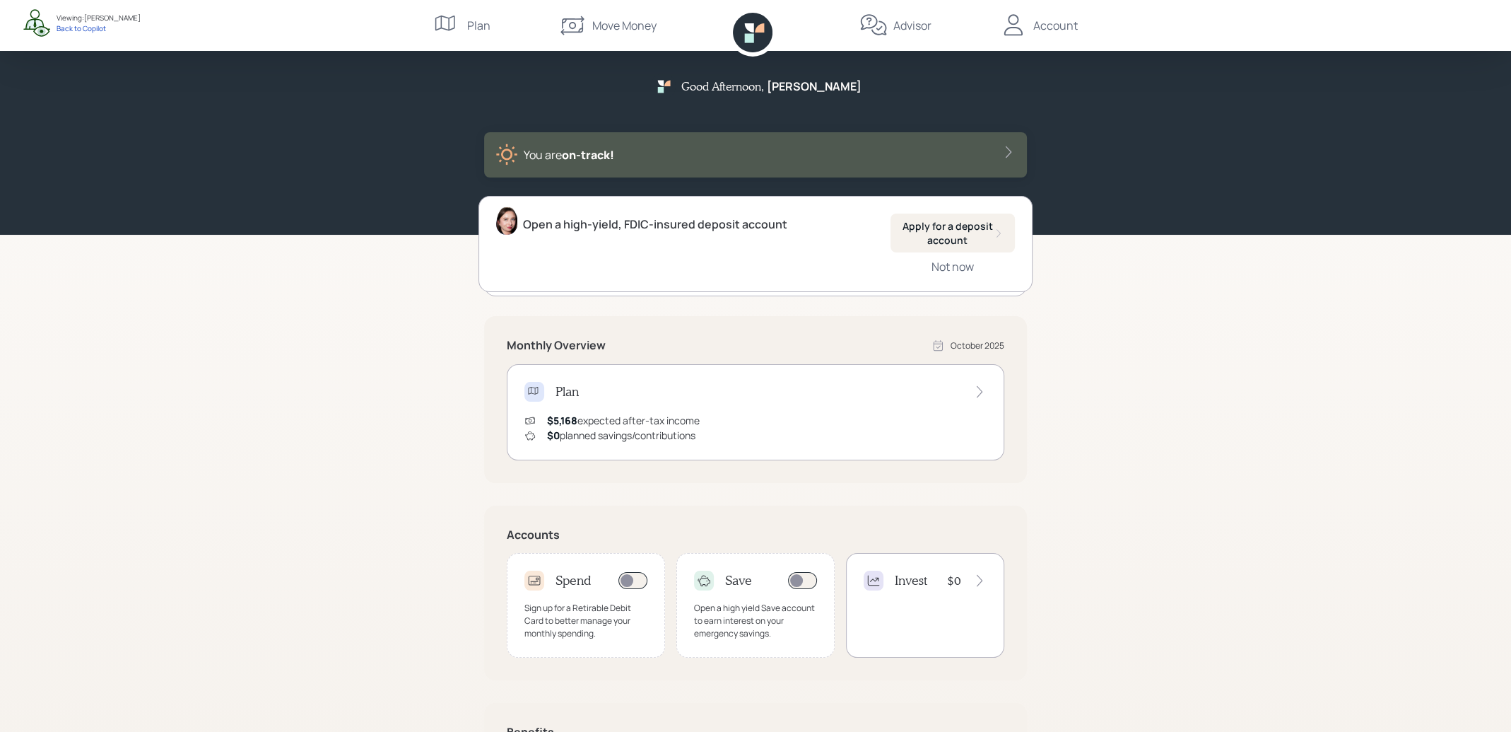
scroll to position [143, 0]
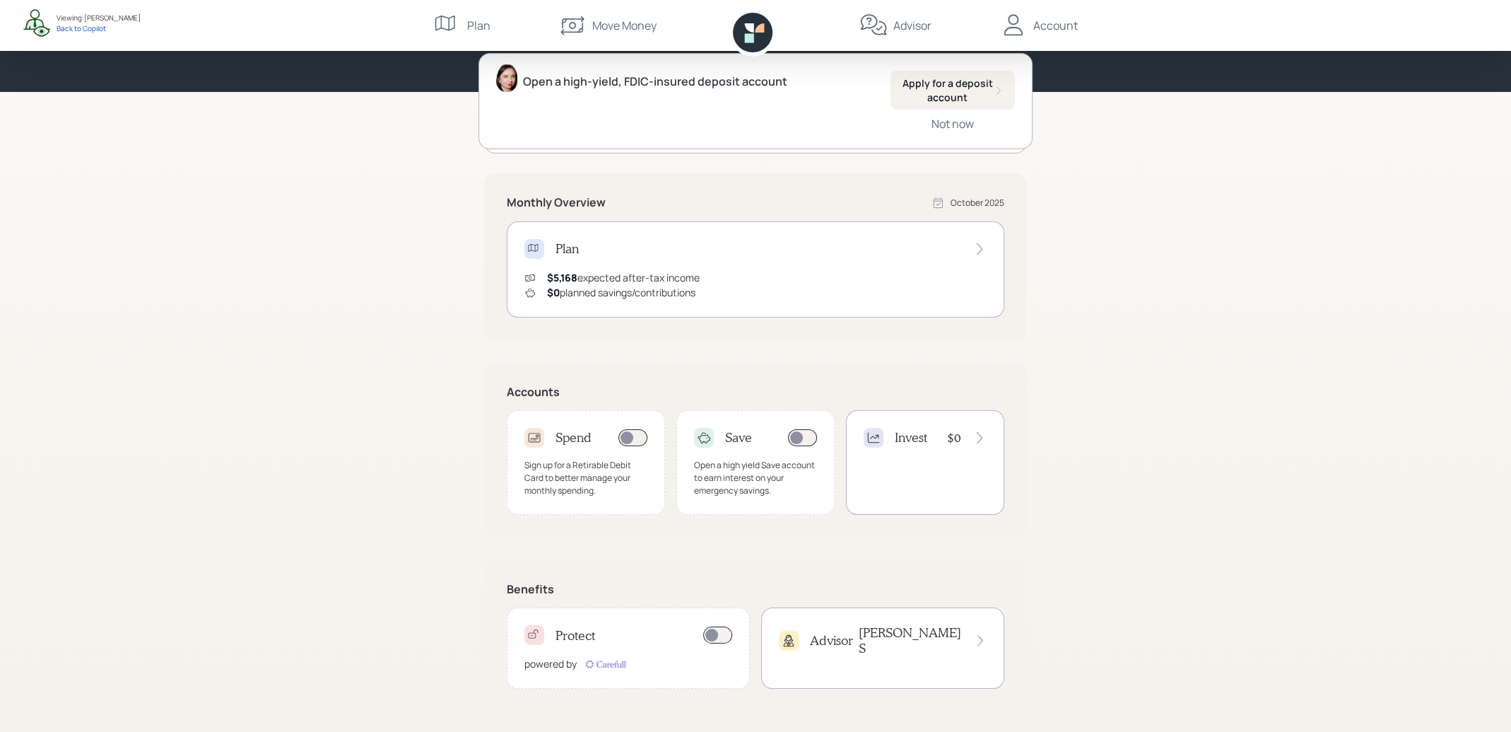
click at [850, 633] on h4 "Advisor" at bounding box center [831, 641] width 43 height 16
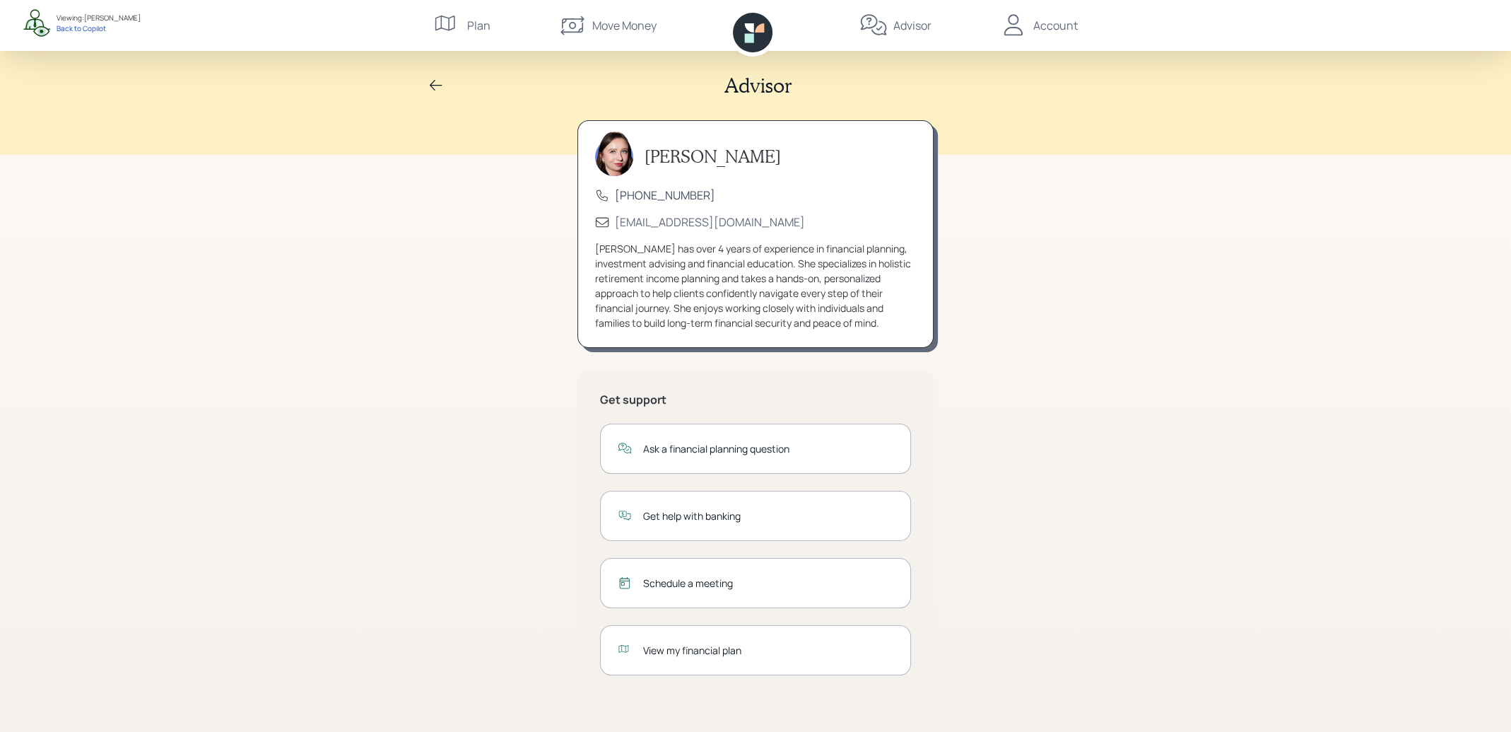
drag, startPoint x: 706, startPoint y: 197, endPoint x: 620, endPoint y: 200, distance: 86.3
click at [620, 200] on div "[PHONE_NUMBER]" at bounding box center [755, 195] width 321 height 16
click at [457, 198] on div "Advisor Aleksandra Szegda (833) 222-1807 advisor@retirable.com Aleksandra Szegd…" at bounding box center [755, 366] width 1511 height 732
